Goal: Transaction & Acquisition: Purchase product/service

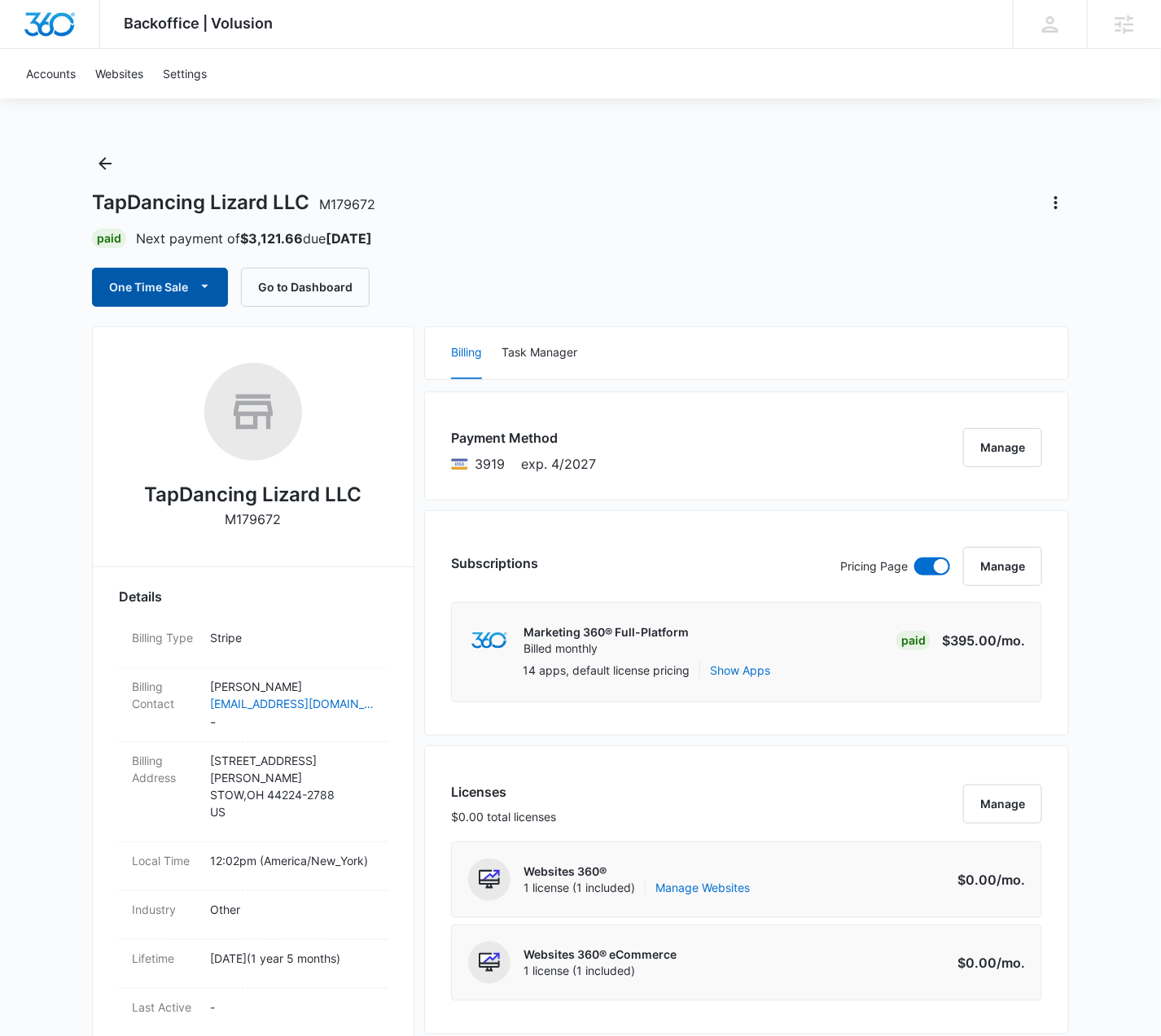
click at [140, 287] on button "One Time Sale" at bounding box center [159, 286] width 136 height 39
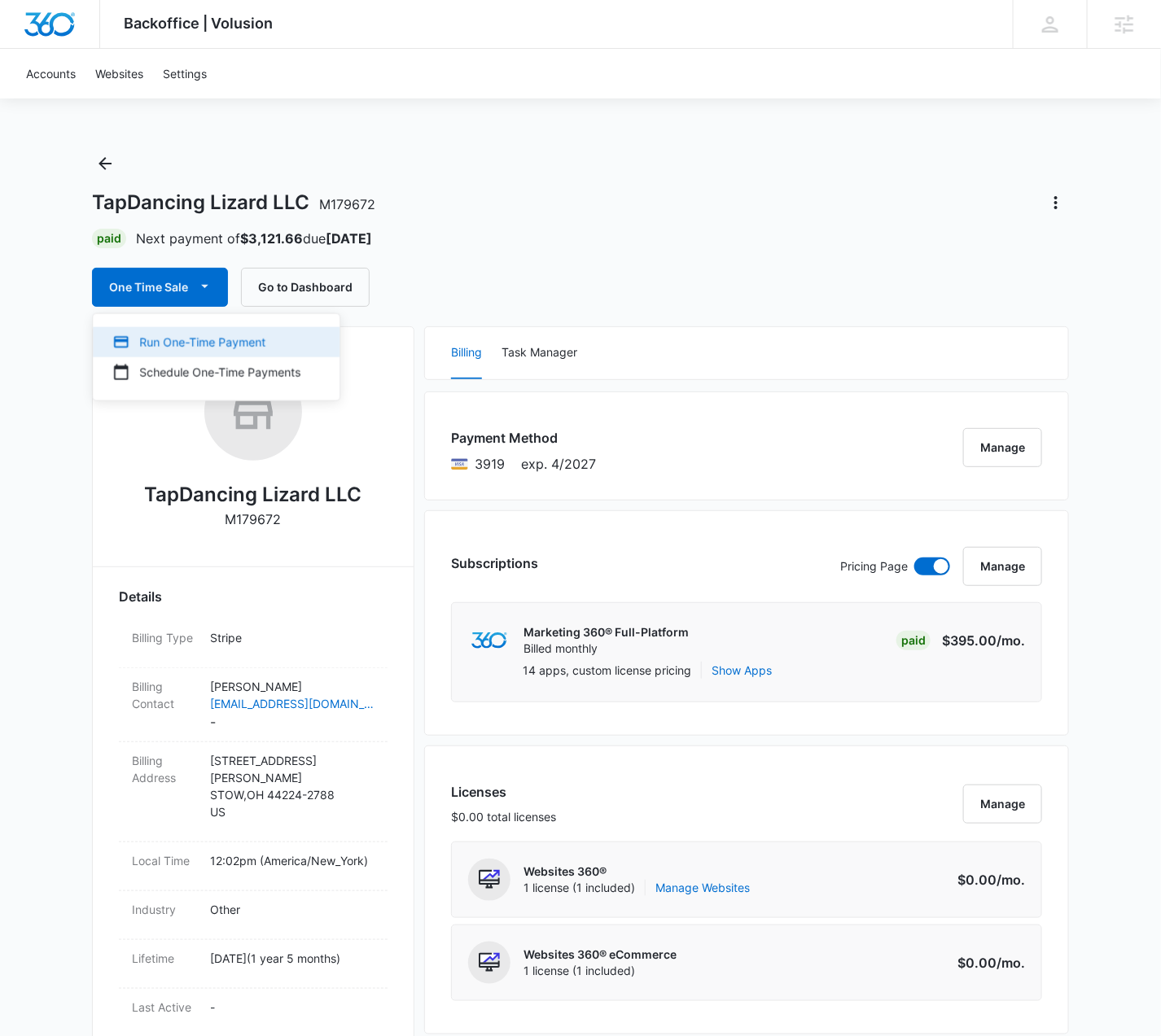
click at [241, 343] on div "Run One-Time Payment" at bounding box center [206, 342] width 188 height 17
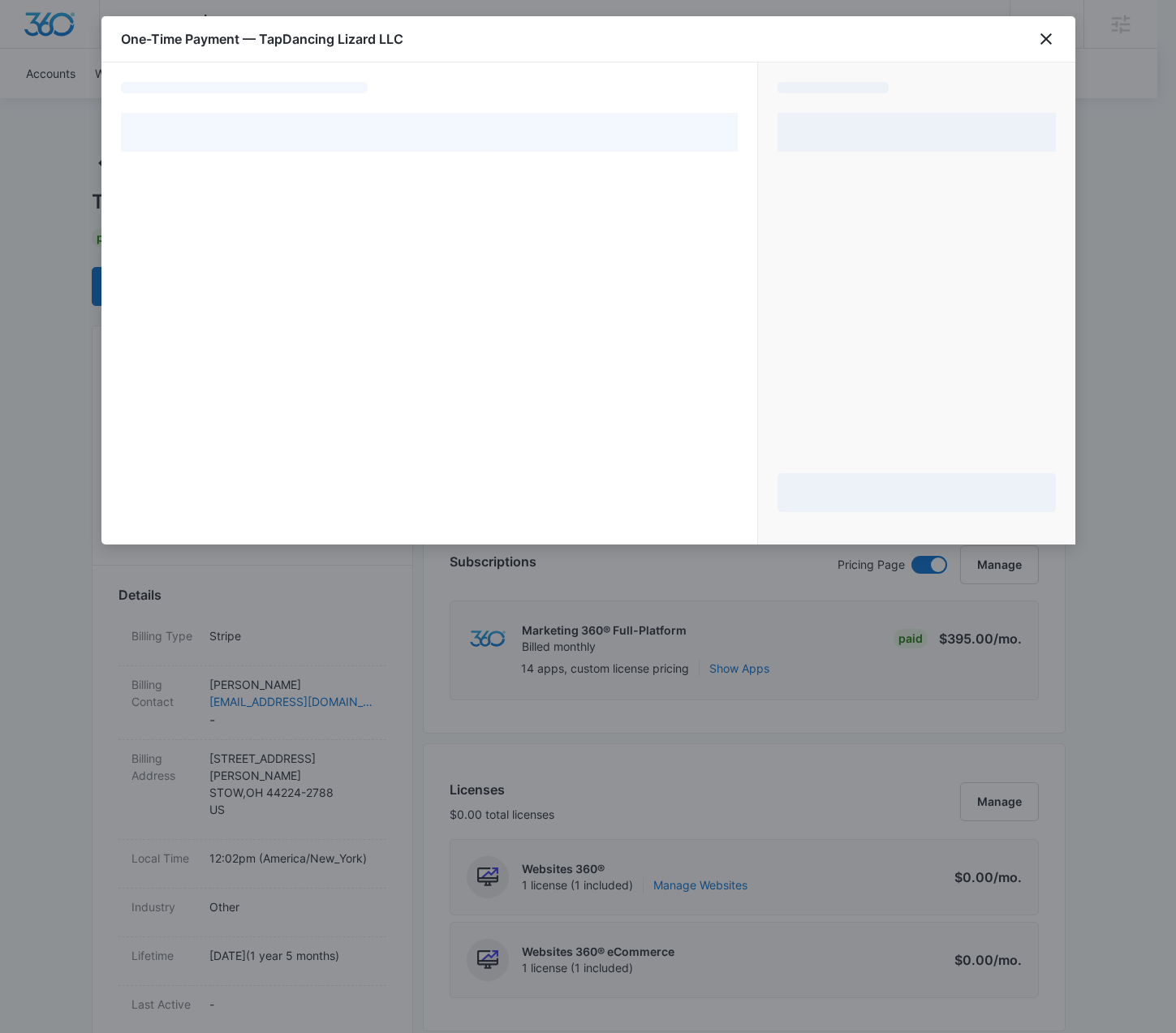
select select "pm_1PG6SWA4n8RTgNjU9FqsNvOh"
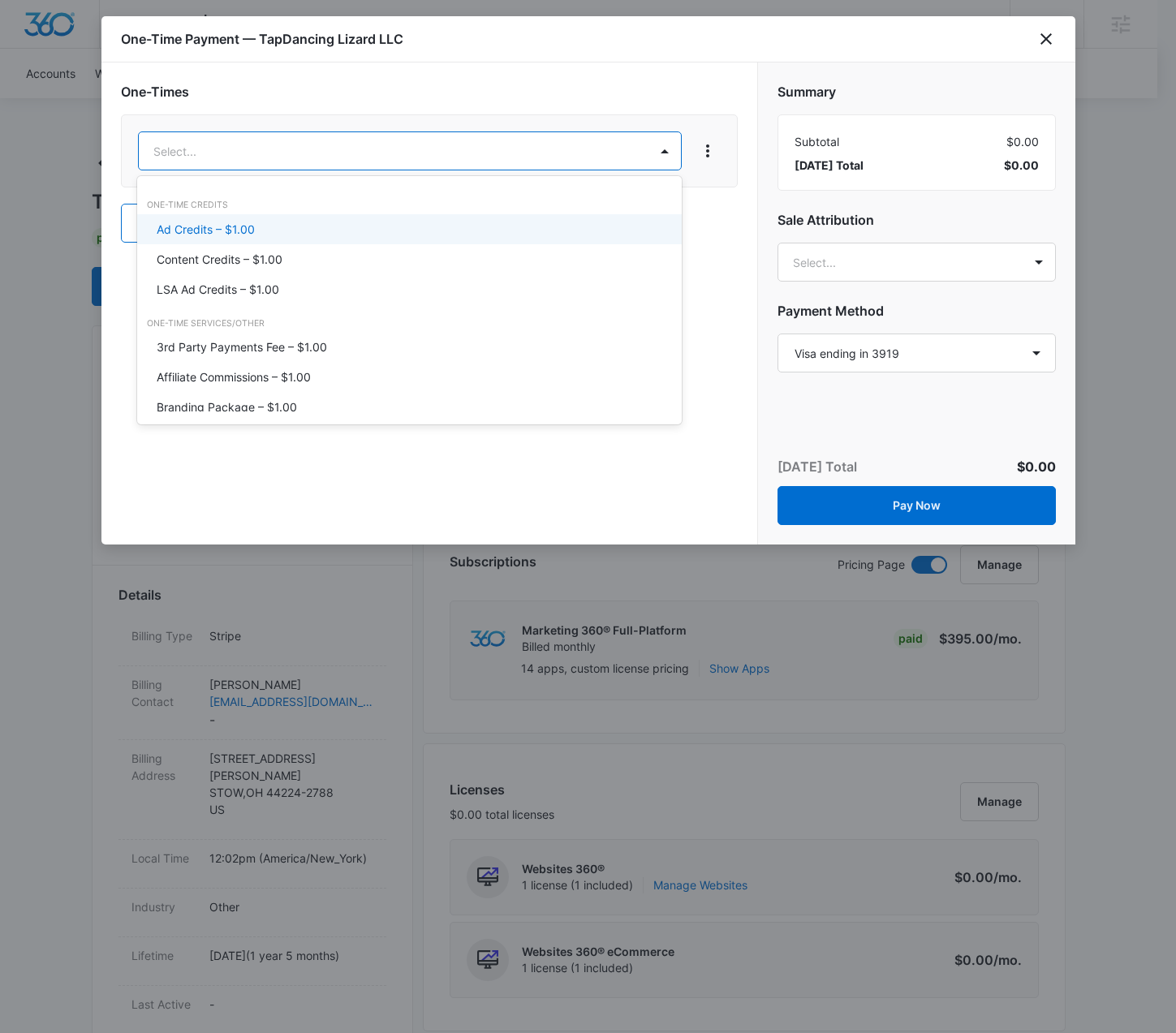
click at [304, 226] on div "Ad Credits – $1.00" at bounding box center [407, 229] width 502 height 17
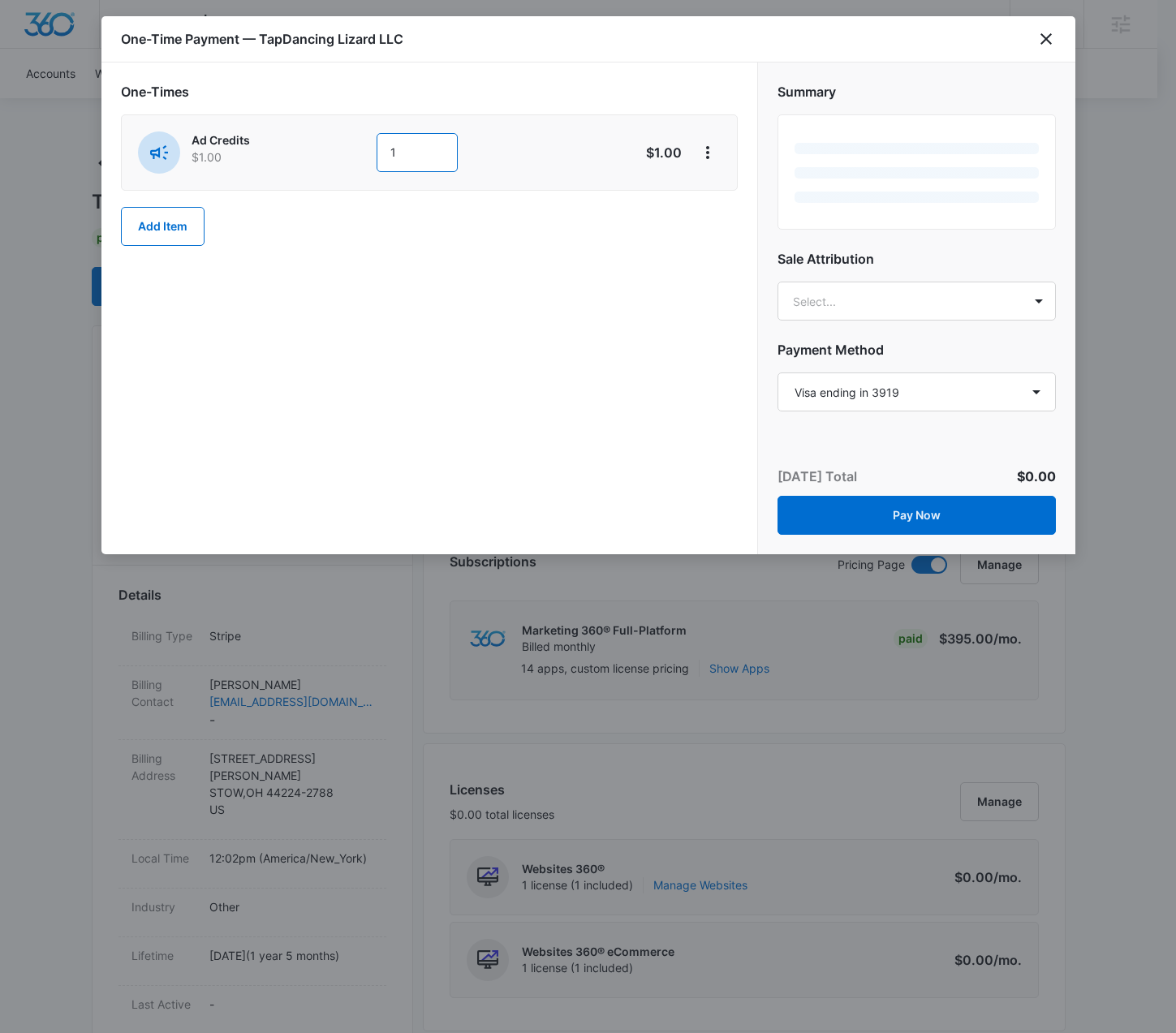
click at [417, 145] on input "1" at bounding box center [417, 152] width 81 height 39
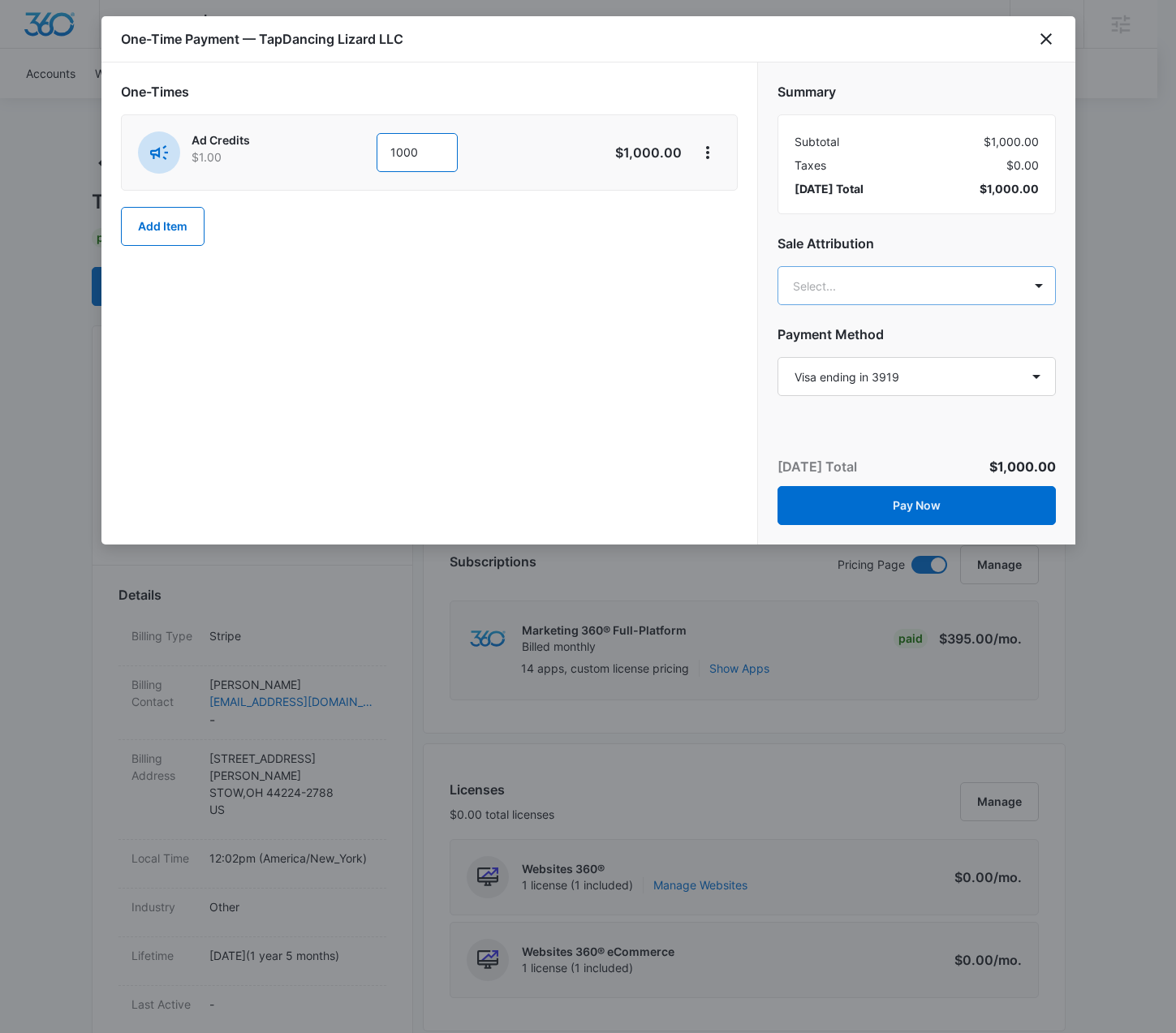
type input "1000"
type input "austin la"
click at [898, 344] on p "[PERSON_NAME]" at bounding box center [913, 342] width 236 height 17
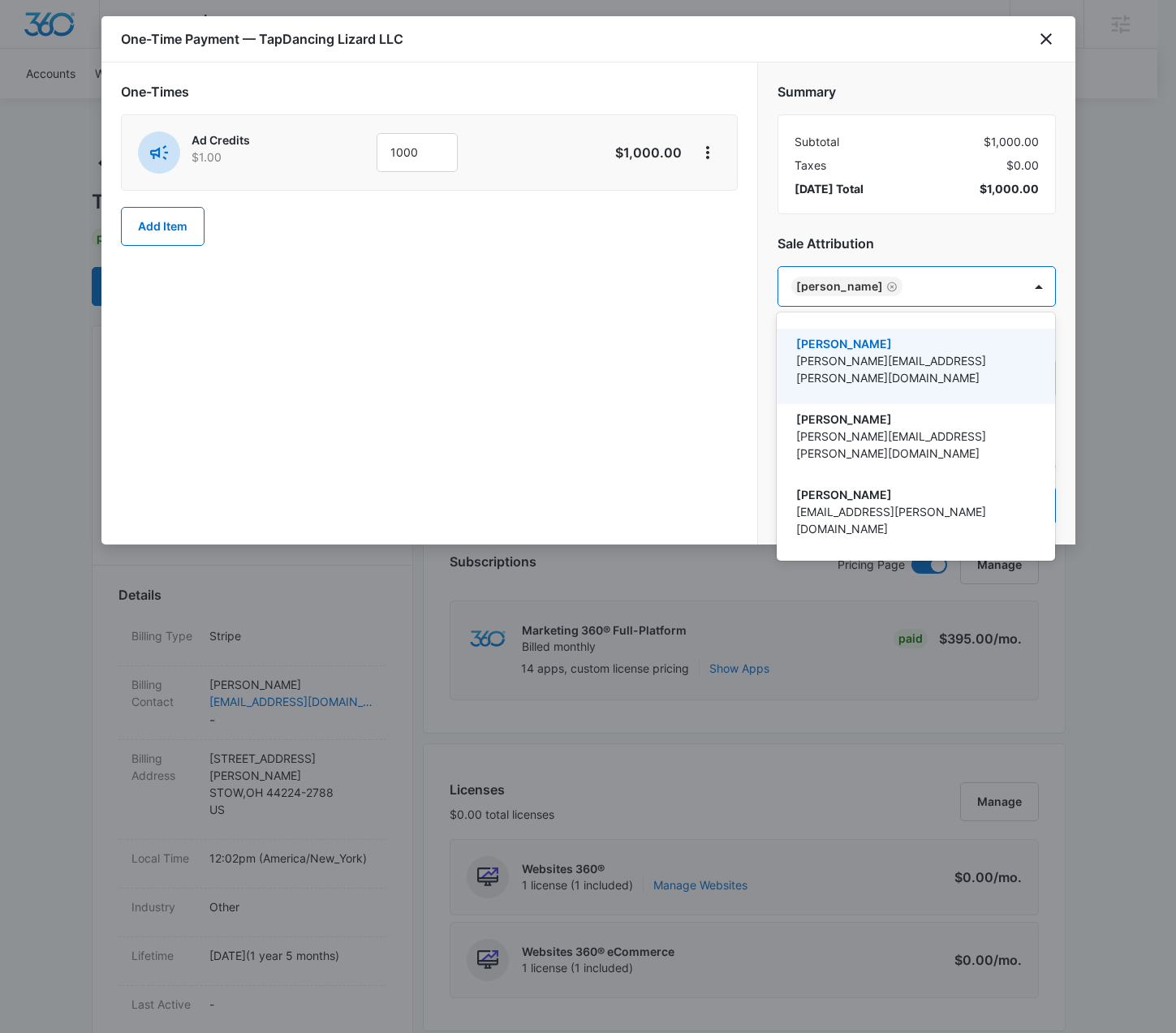
click at [618, 317] on div at bounding box center [588, 516] width 1176 height 1033
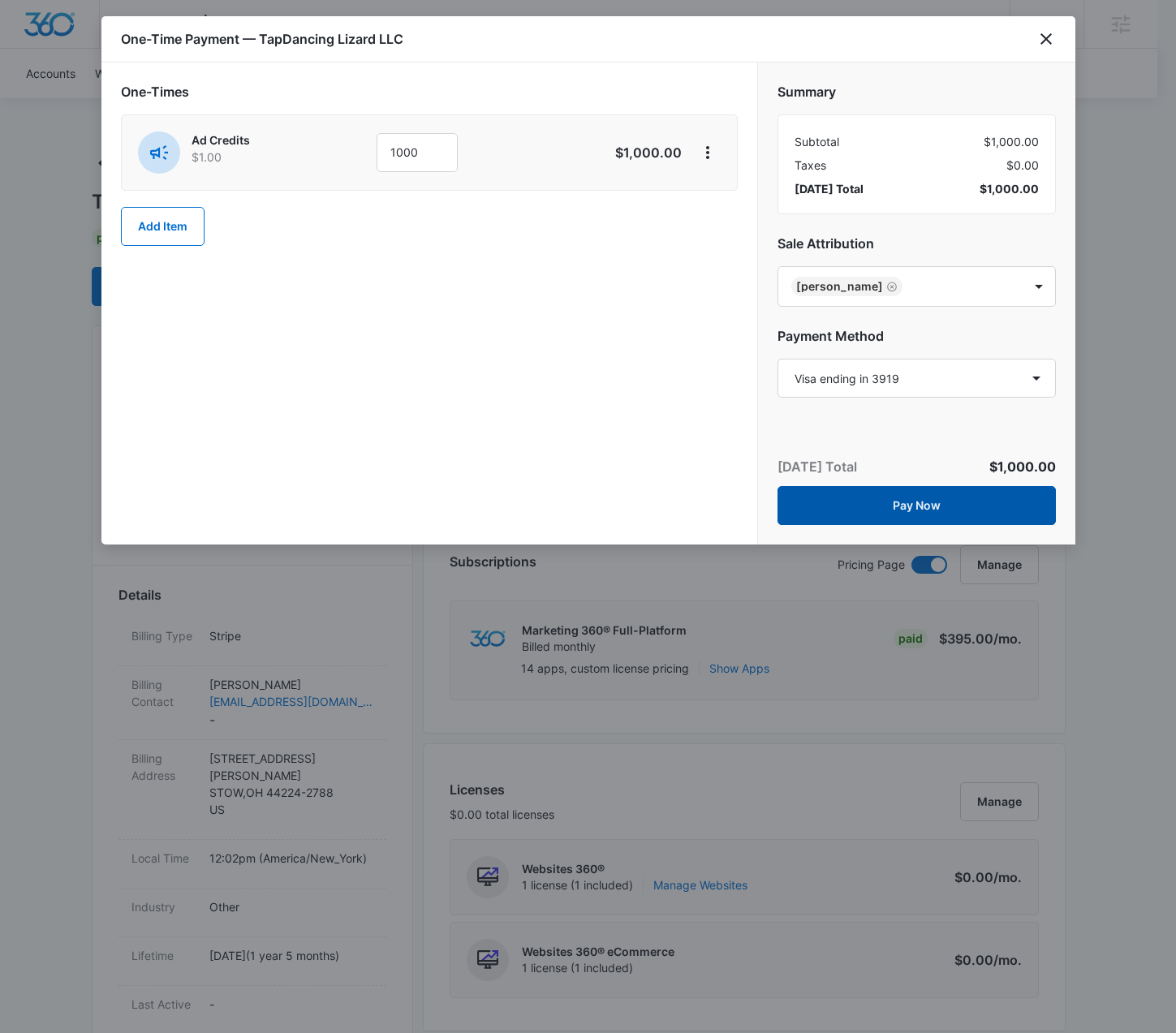
click at [959, 504] on button "Pay Now" at bounding box center [917, 505] width 278 height 39
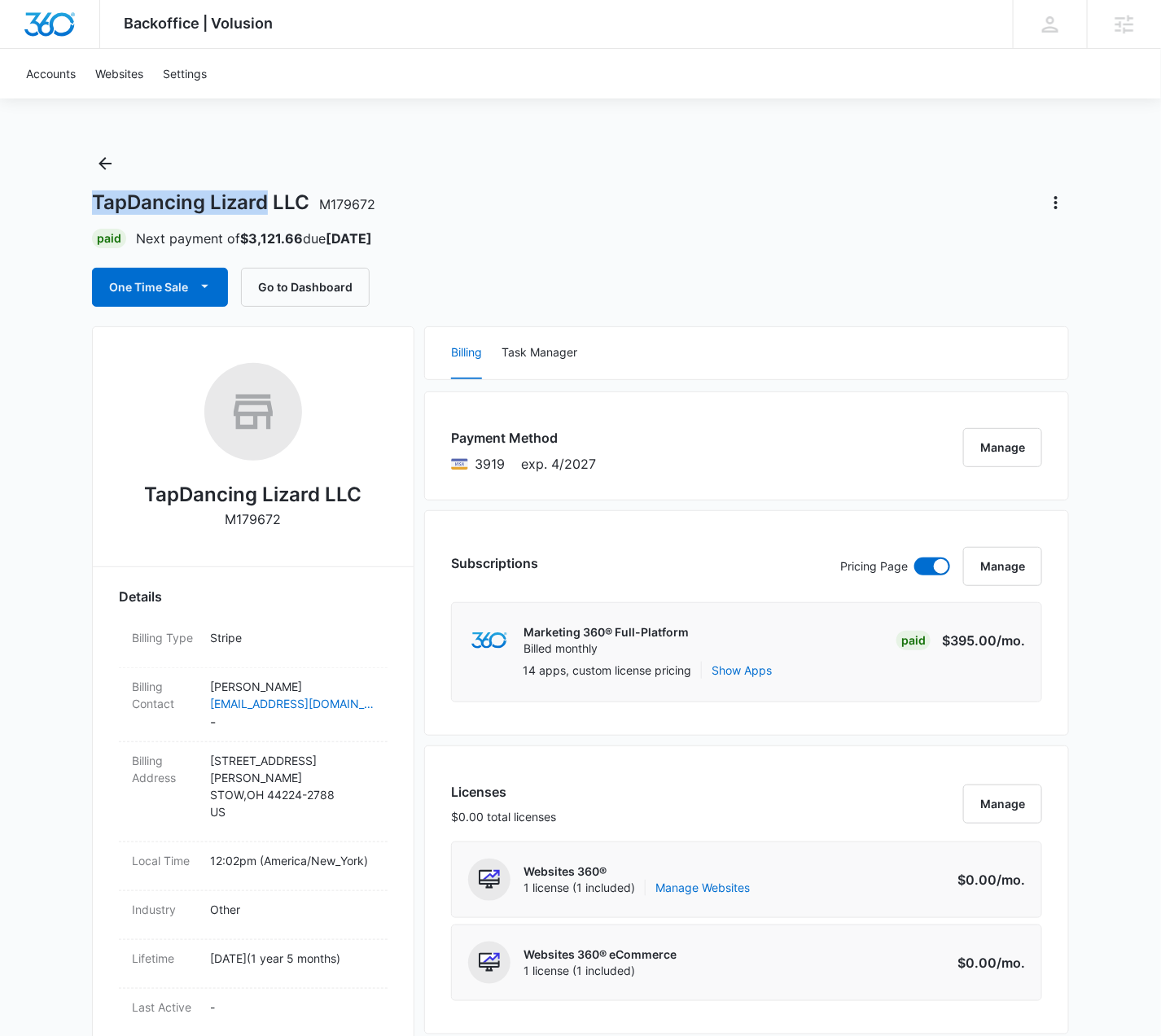
drag, startPoint x: 269, startPoint y: 199, endPoint x: 95, endPoint y: 201, distance: 174.0
click at [95, 201] on h1 "TapDancing Lizard LLC M179672" at bounding box center [233, 203] width 283 height 25
copy h1 "TapDancing Lizard"
